Goal: Transaction & Acquisition: Obtain resource

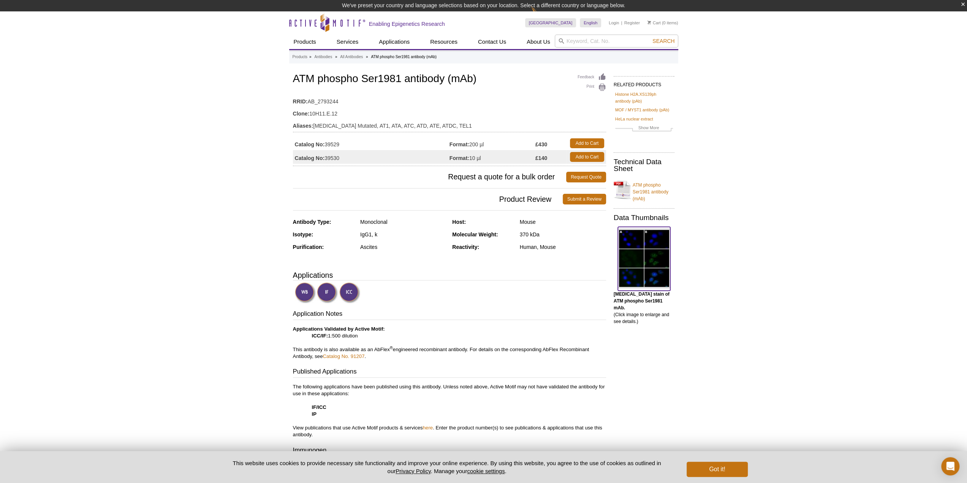
click at [637, 252] on img at bounding box center [644, 258] width 52 height 59
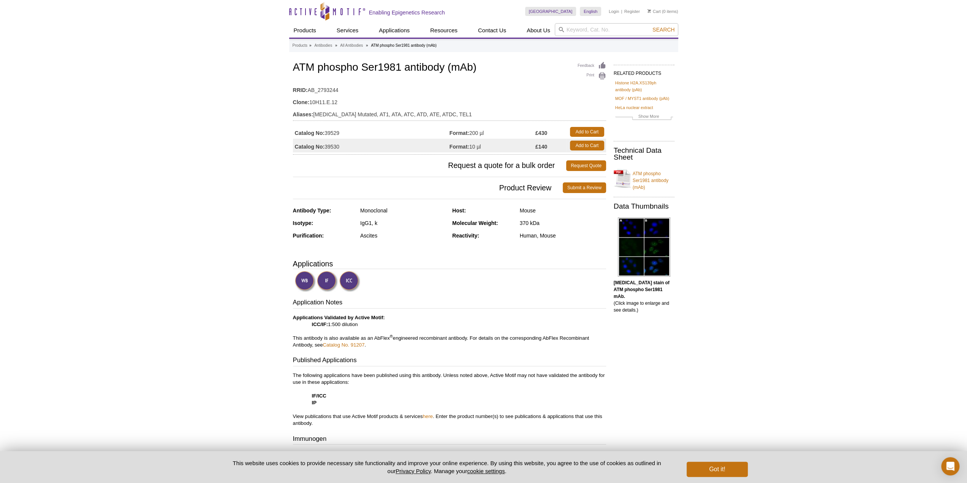
drag, startPoint x: 342, startPoint y: 133, endPoint x: 325, endPoint y: 134, distance: 17.5
click at [324, 134] on td "Catalog No: 39529" at bounding box center [371, 132] width 157 height 14
copy td "39529"
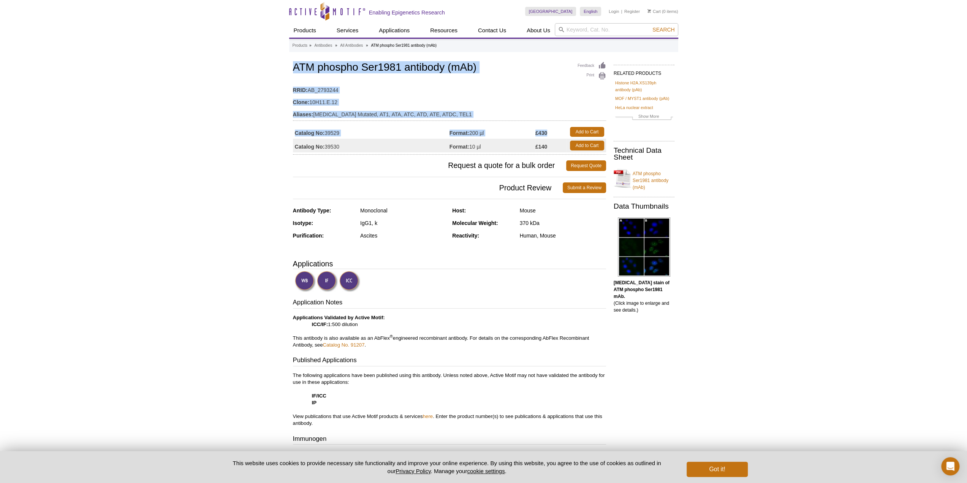
drag, startPoint x: 294, startPoint y: 64, endPoint x: 416, endPoint y: 77, distance: 122.4
click at [555, 135] on div "Feedback Print ATM phospho Ser1981 antibody (mAb) RRID: AB_2793244 Clone: 10H11…" at bounding box center [449, 107] width 313 height 95
copy div "ATM phospho Ser1981 antibody (mAb) RRID: AB_2793244 Clone: 10H11.E.12 Aliases: …"
click at [578, 166] on link "Request Quote" at bounding box center [586, 165] width 40 height 11
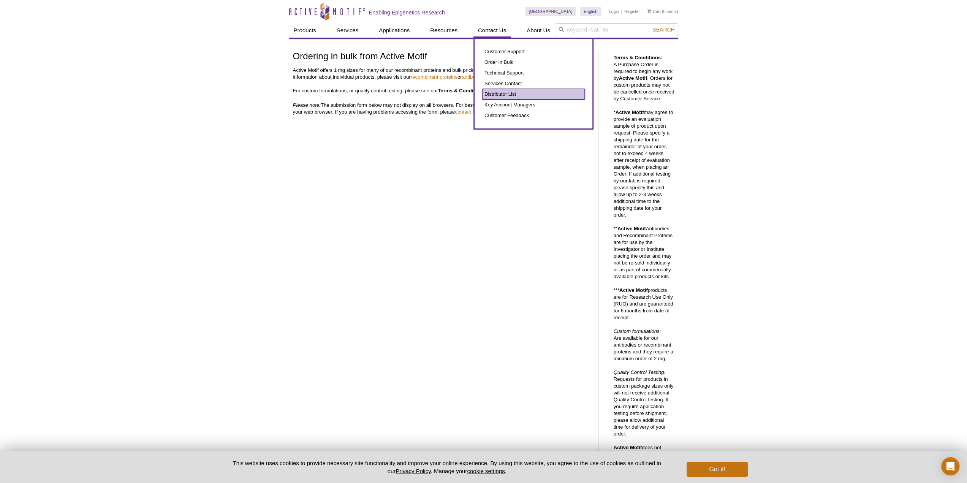
click at [507, 95] on link "Distributor List" at bounding box center [533, 94] width 103 height 11
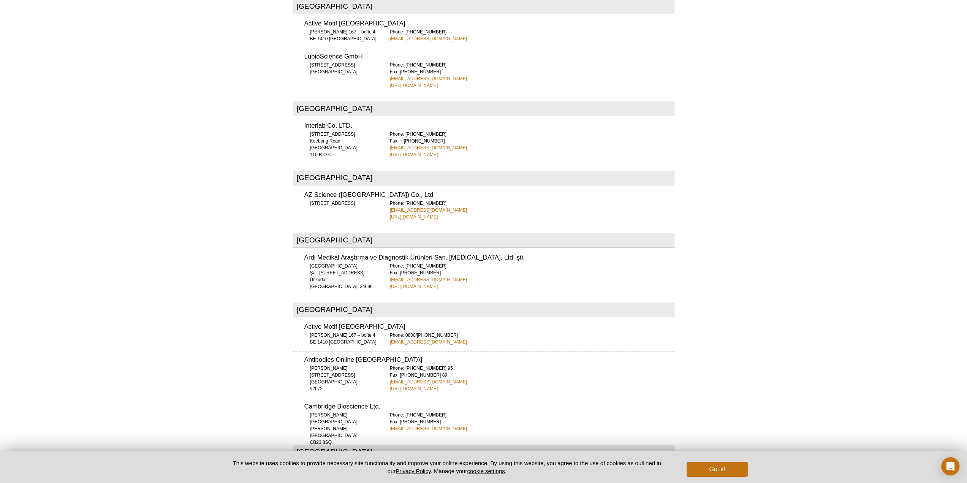
scroll to position [2889, 0]
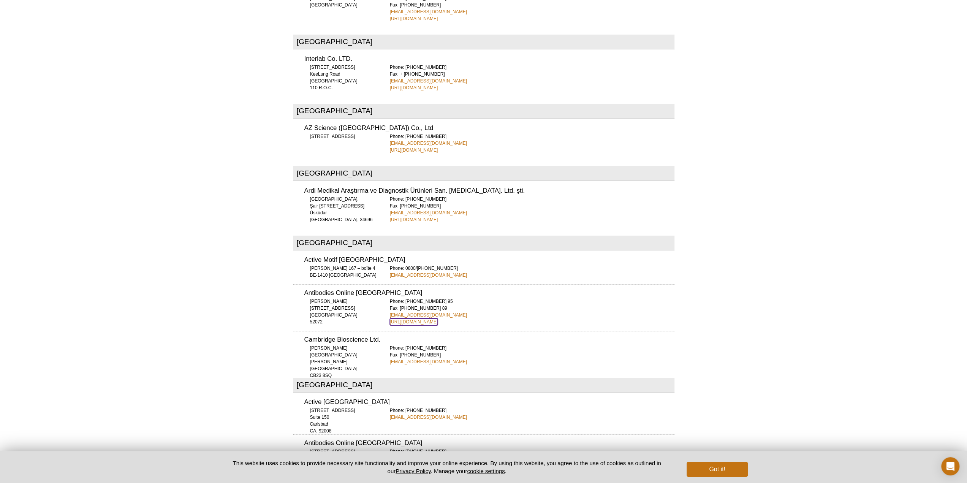
click at [438, 319] on link "[URL][DOMAIN_NAME]" at bounding box center [414, 322] width 48 height 7
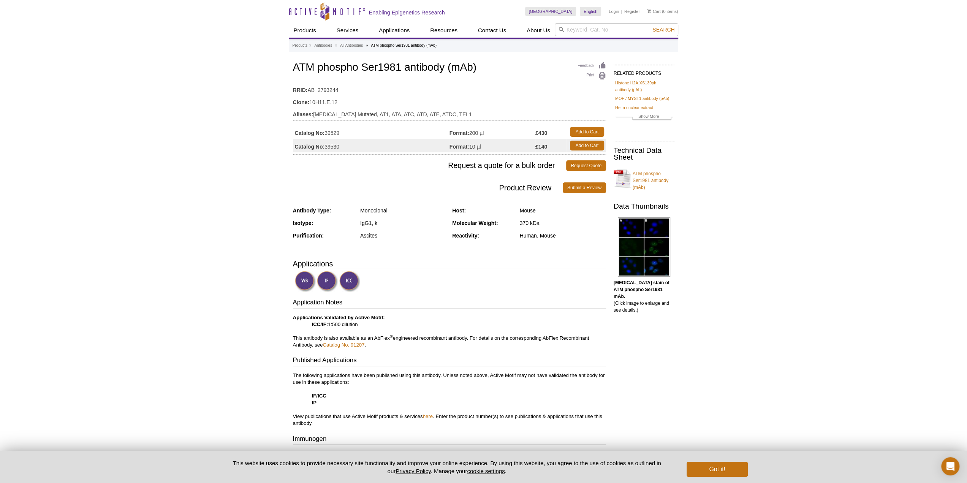
click at [338, 133] on td "Catalog No: 39529" at bounding box center [371, 132] width 157 height 14
copy td "39529"
click at [335, 147] on td "Catalog No: 39530" at bounding box center [371, 146] width 157 height 14
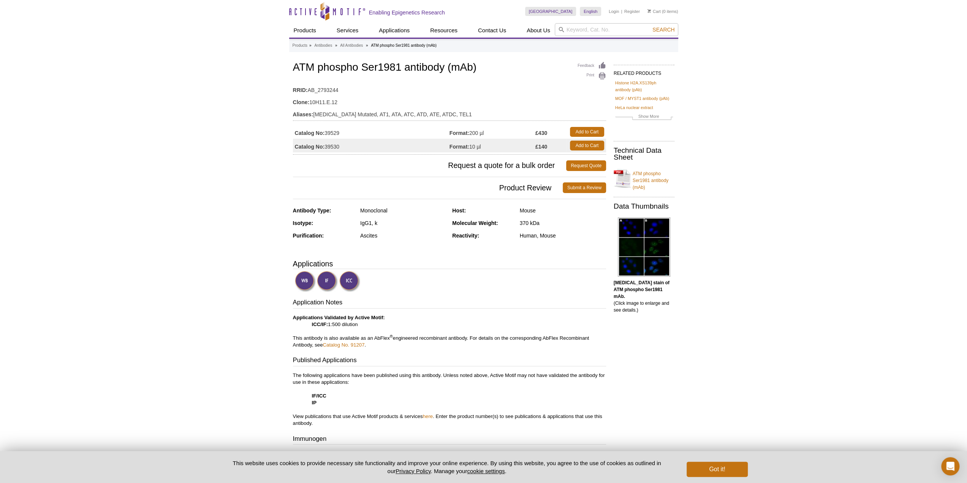
copy td "39530"
